Goal: Task Accomplishment & Management: Use online tool/utility

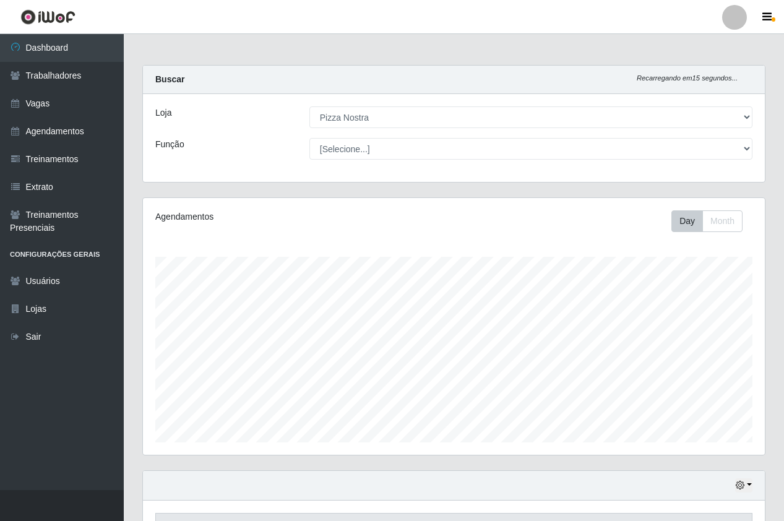
select select "337"
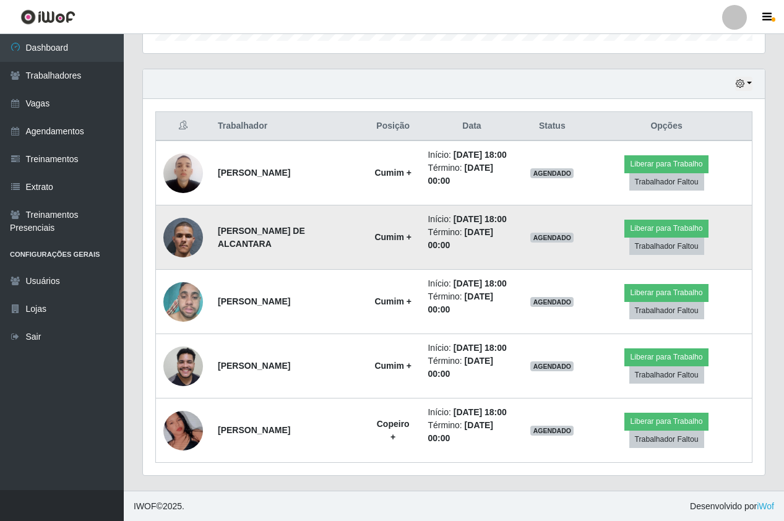
scroll to position [467, 0]
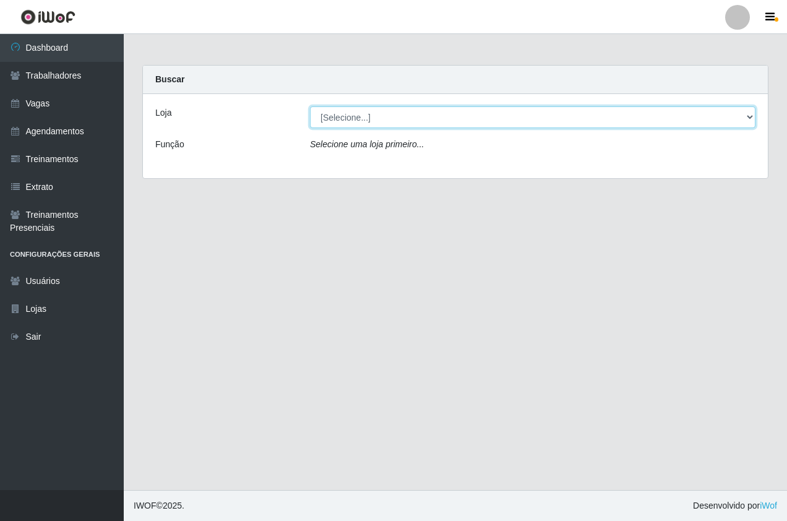
drag, startPoint x: 340, startPoint y: 114, endPoint x: 339, endPoint y: 130, distance: 16.1
click at [340, 114] on select "[Selecione...] Pizza Nostra" at bounding box center [532, 117] width 445 height 22
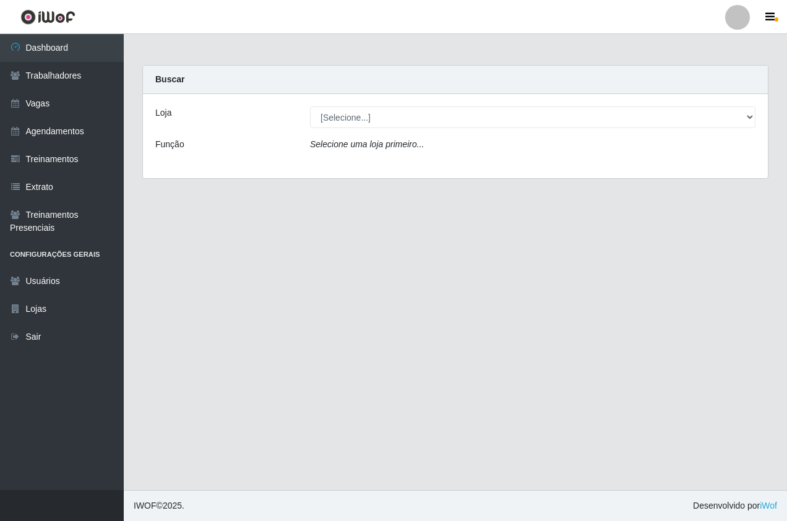
click at [336, 168] on div "Loja [Selecione...] Pizza Nostra Função Selecione uma loja primeiro..." at bounding box center [455, 136] width 625 height 84
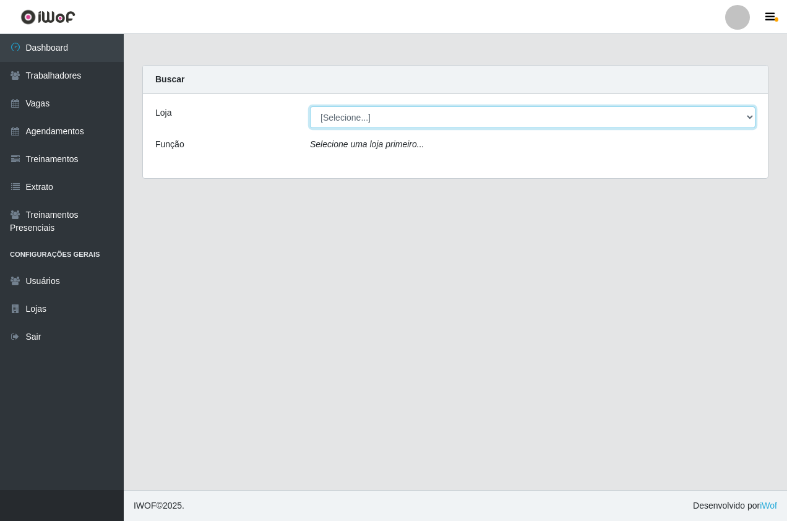
click at [332, 122] on select "[Selecione...] Pizza Nostra" at bounding box center [532, 117] width 445 height 22
select select "337"
click at [310, 106] on select "[Selecione...] Pizza Nostra" at bounding box center [532, 117] width 445 height 22
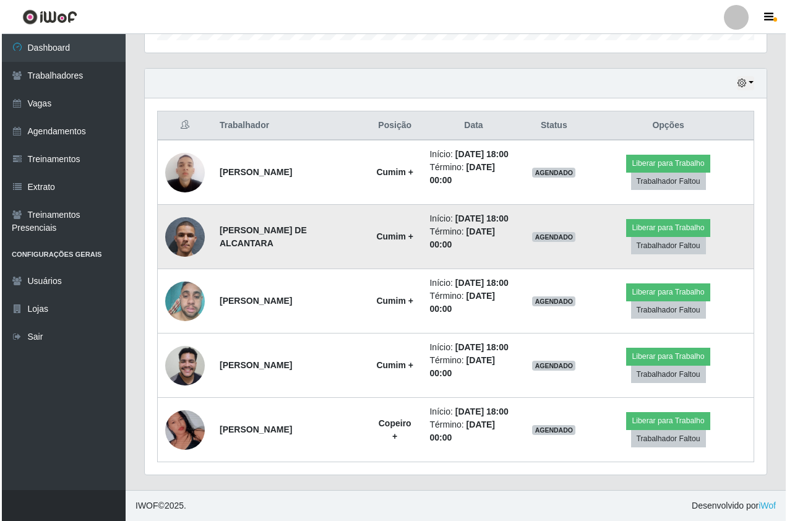
scroll to position [467, 0]
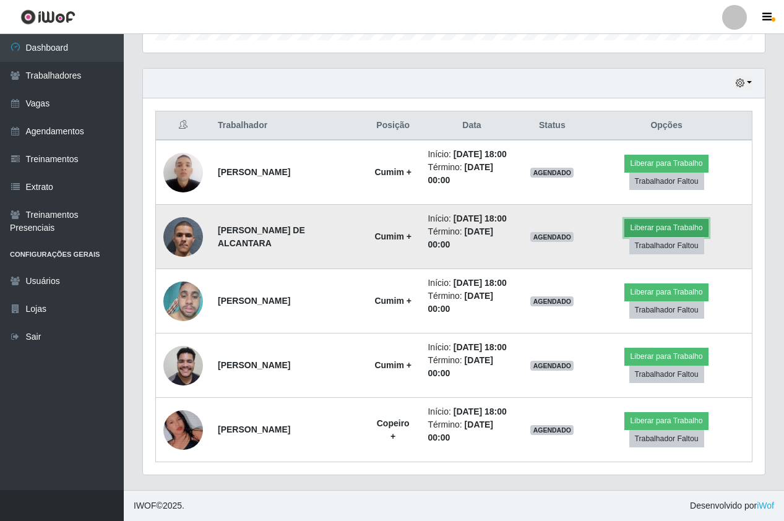
click at [672, 219] on button "Liberar para Trabalho" at bounding box center [666, 227] width 84 height 17
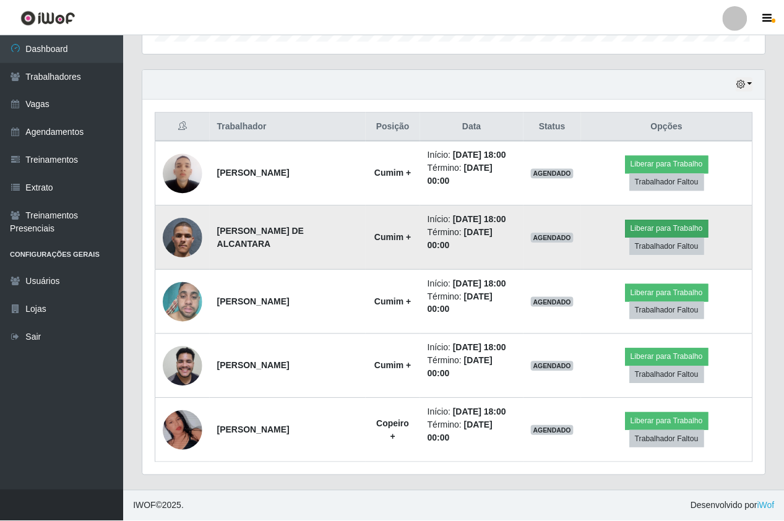
scroll to position [257, 615]
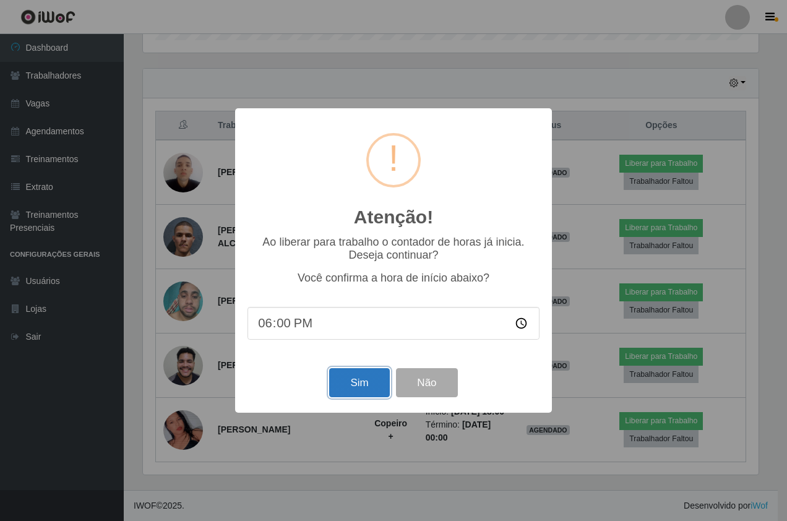
click at [350, 387] on button "Sim" at bounding box center [359, 382] width 60 height 29
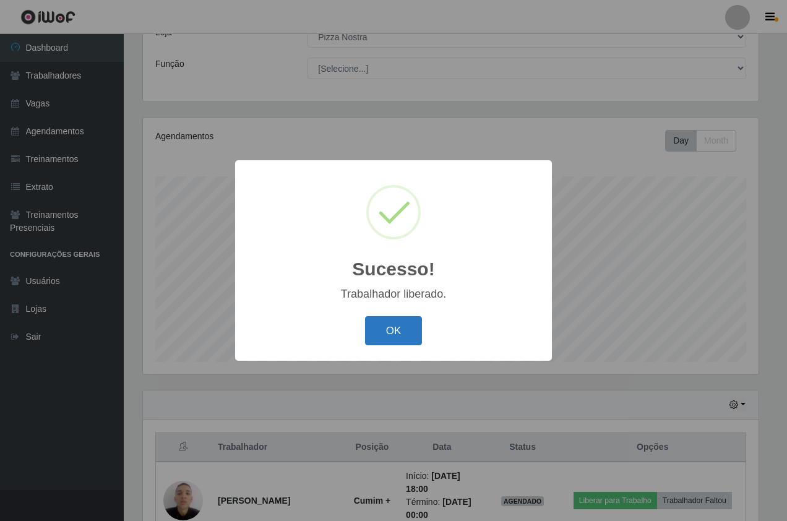
click at [393, 327] on button "OK" at bounding box center [394, 330] width 58 height 29
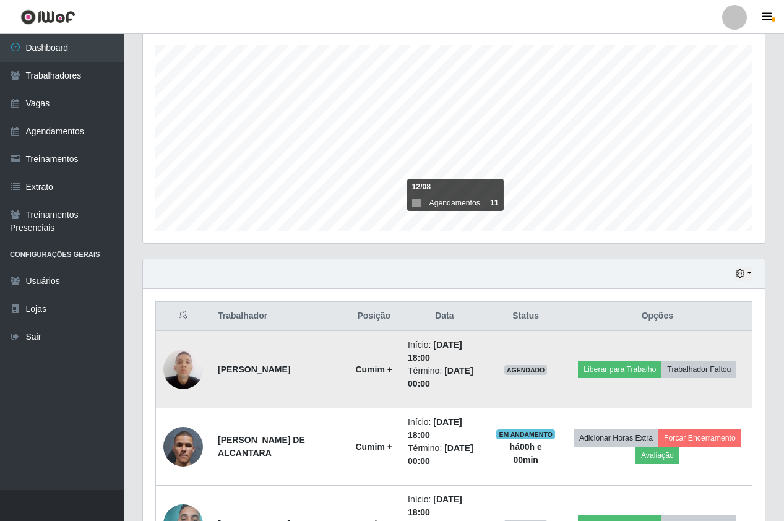
scroll to position [257, 622]
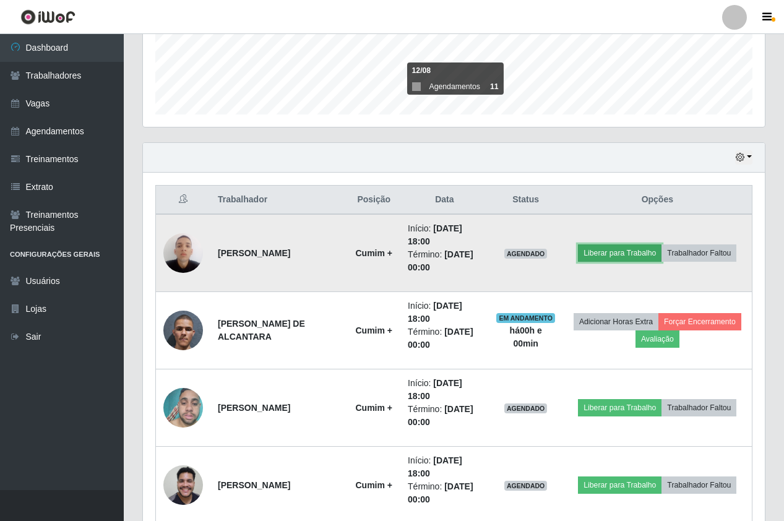
click at [658, 244] on button "Liberar para Trabalho" at bounding box center [620, 252] width 84 height 17
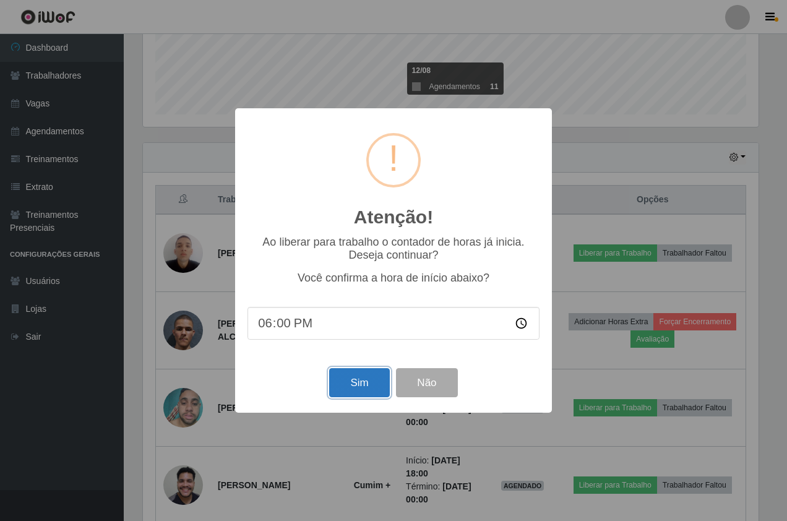
click at [368, 379] on button "Sim" at bounding box center [359, 382] width 60 height 29
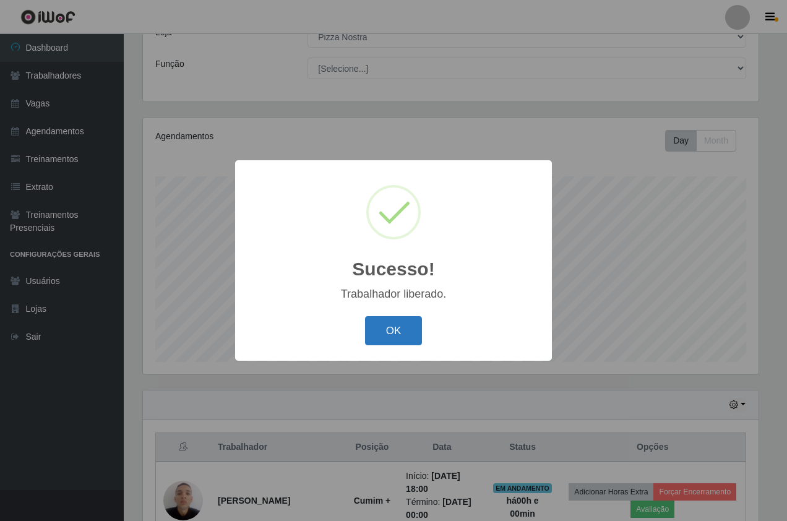
click at [415, 327] on button "OK" at bounding box center [394, 330] width 58 height 29
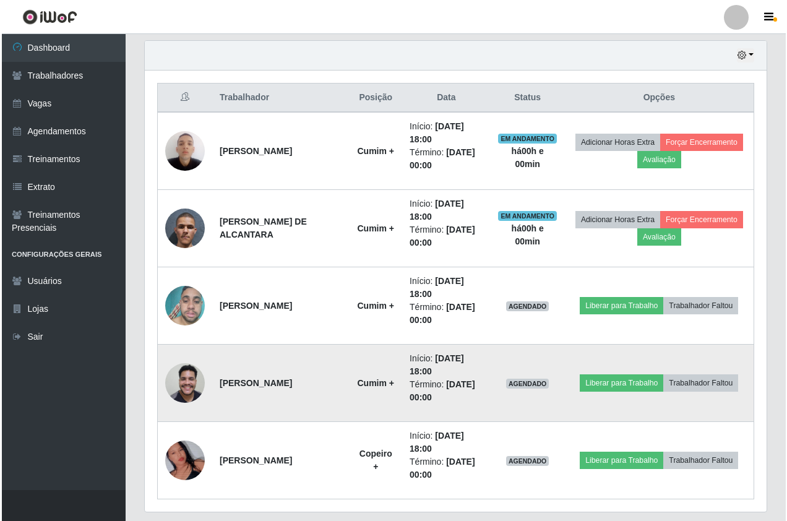
scroll to position [452, 0]
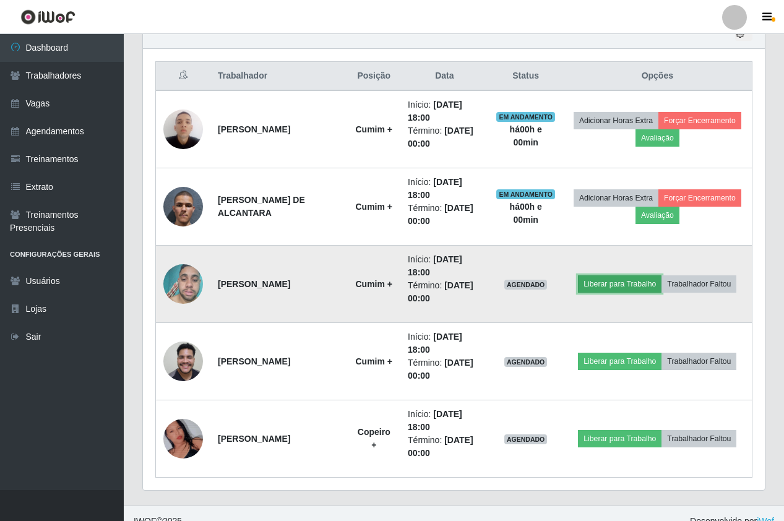
click at [661, 275] on button "Liberar para Trabalho" at bounding box center [620, 283] width 84 height 17
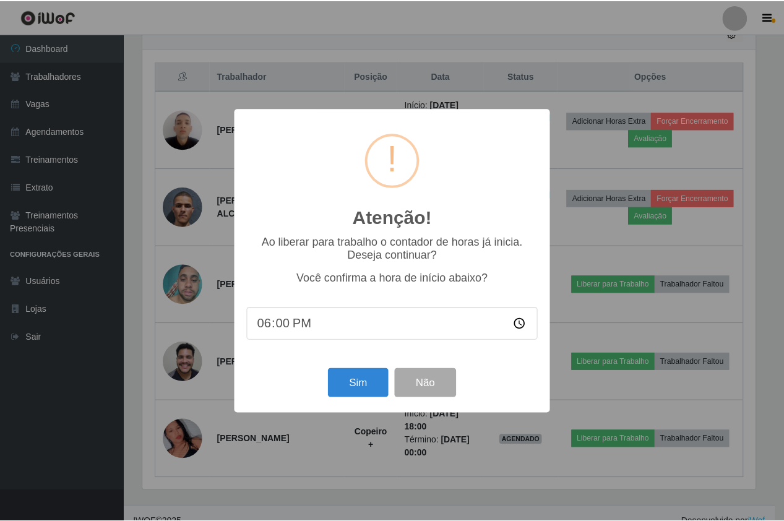
scroll to position [257, 615]
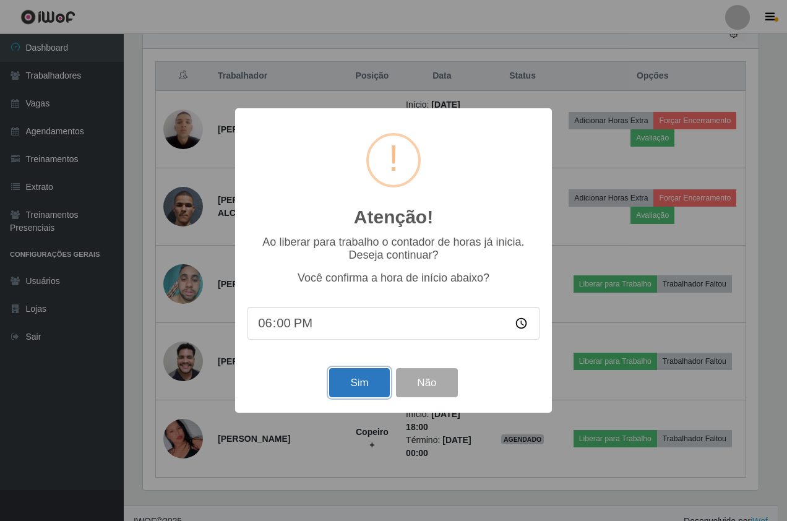
click at [359, 383] on button "Sim" at bounding box center [359, 382] width 60 height 29
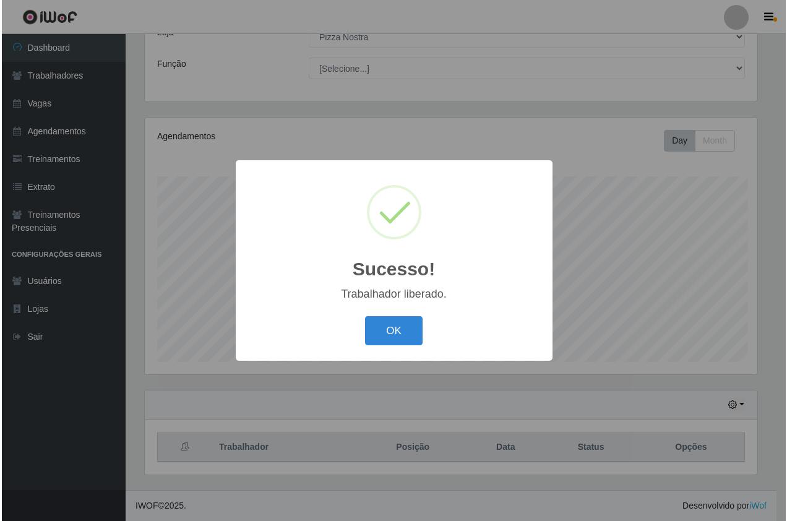
scroll to position [0, 0]
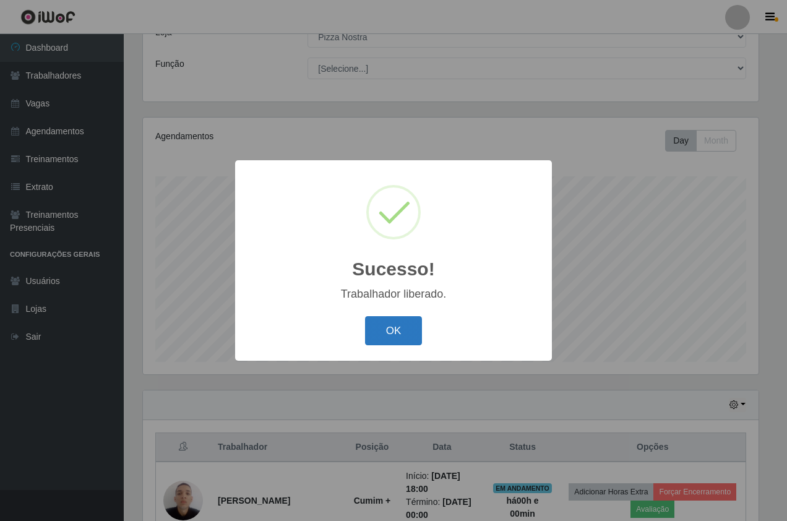
click at [387, 323] on button "OK" at bounding box center [394, 330] width 58 height 29
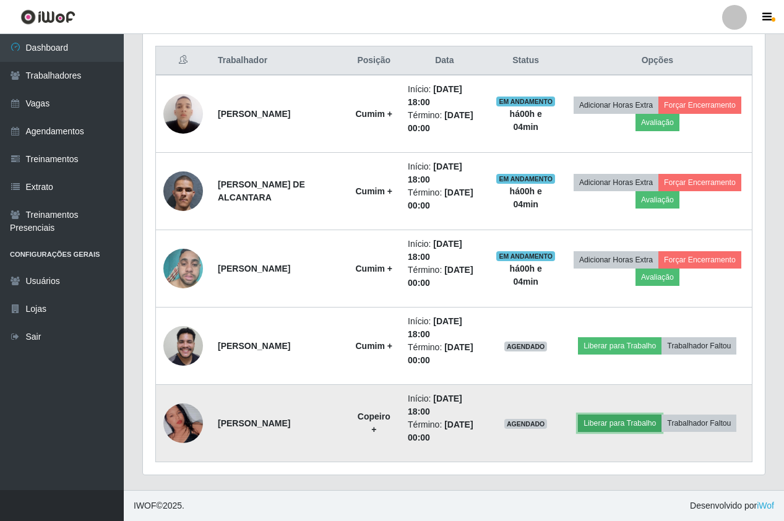
click at [647, 419] on button "Liberar para Trabalho" at bounding box center [620, 422] width 84 height 17
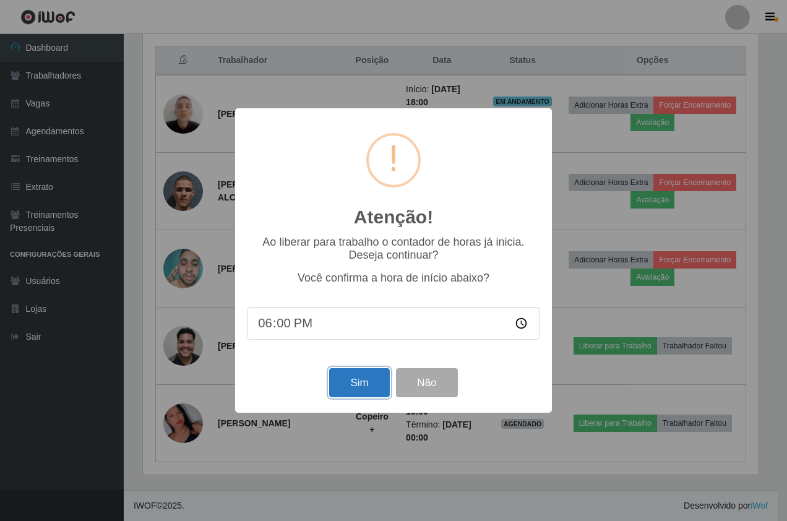
click at [360, 390] on button "Sim" at bounding box center [359, 382] width 60 height 29
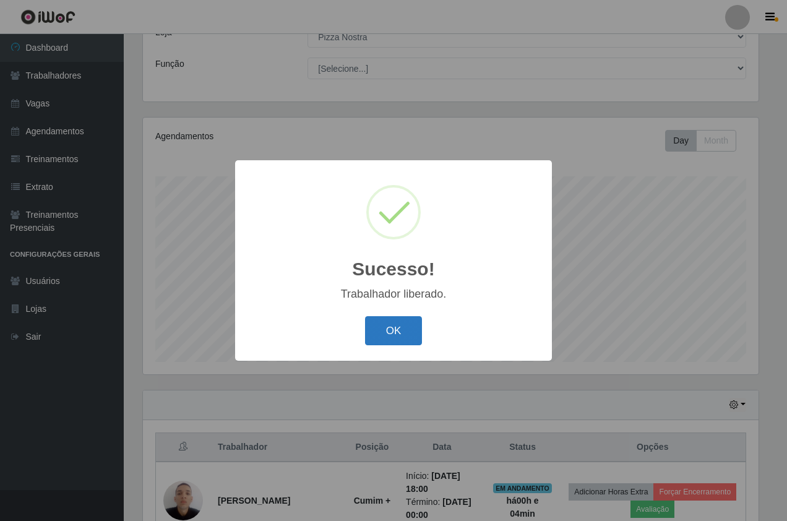
click at [382, 325] on button "OK" at bounding box center [394, 330] width 58 height 29
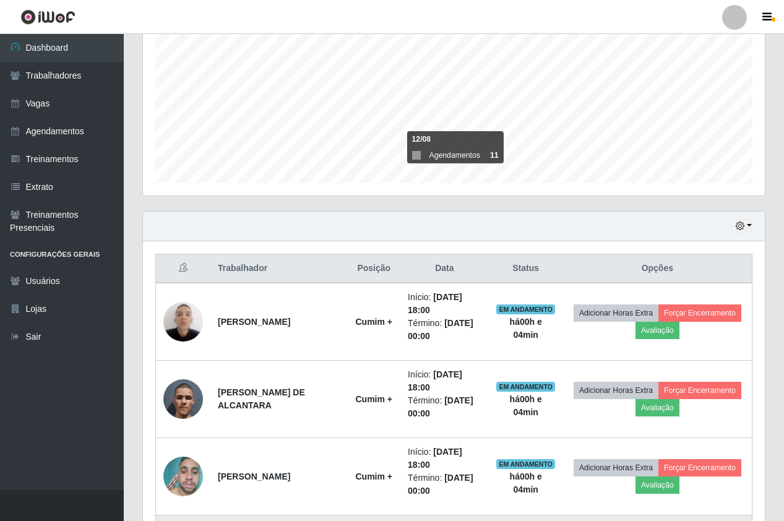
scroll to position [467, 0]
